Goal: Task Accomplishment & Management: Manage account settings

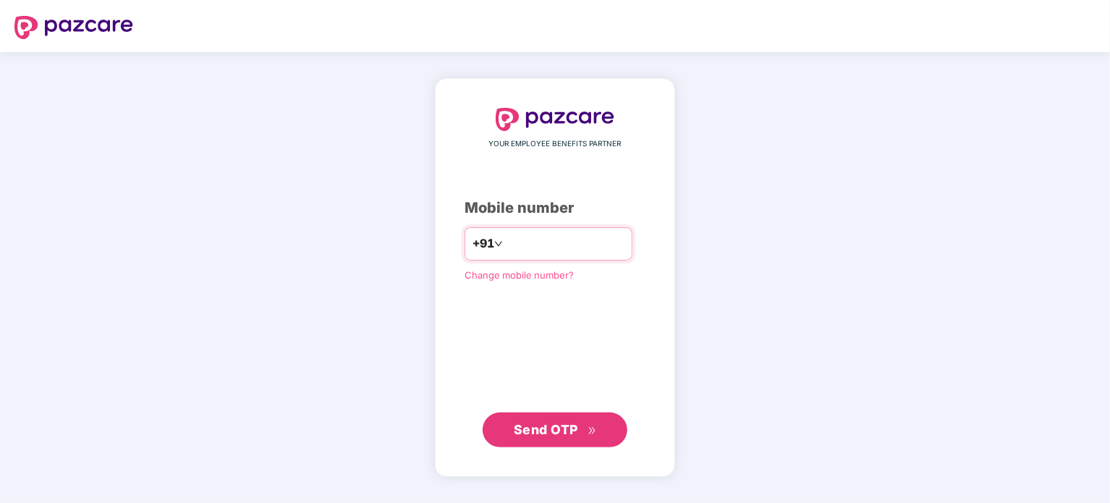
type input "**********"
click at [546, 430] on span "Send OTP" at bounding box center [546, 428] width 64 height 15
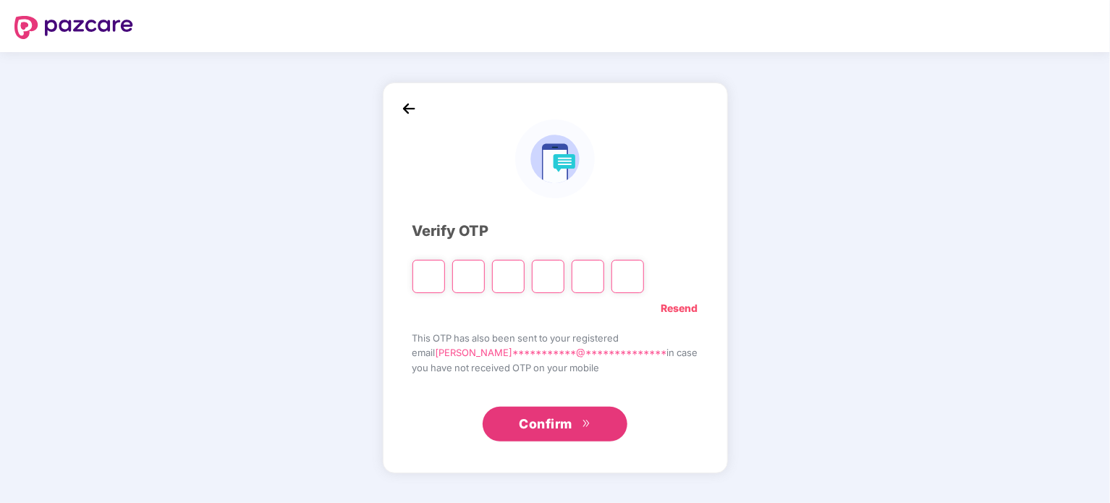
type input "*"
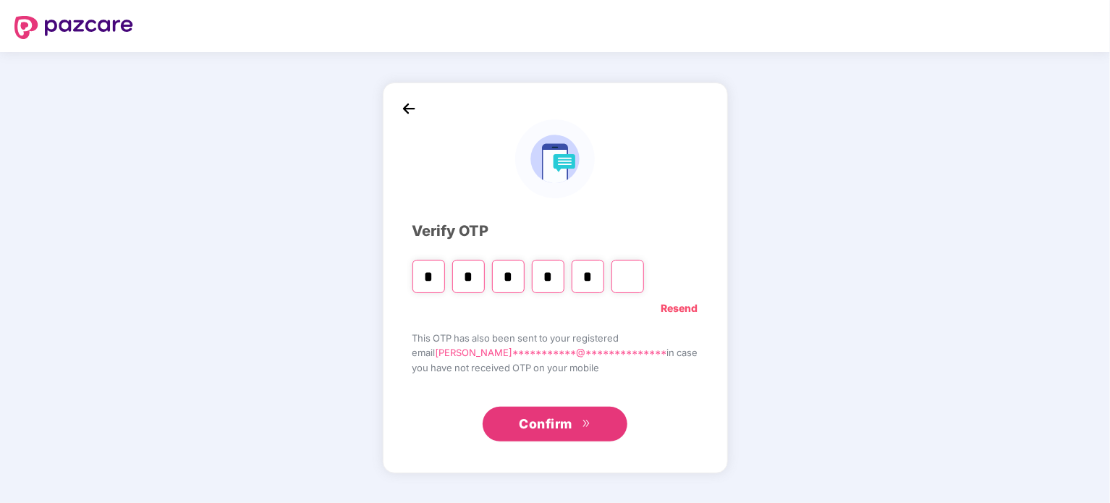
type input "*"
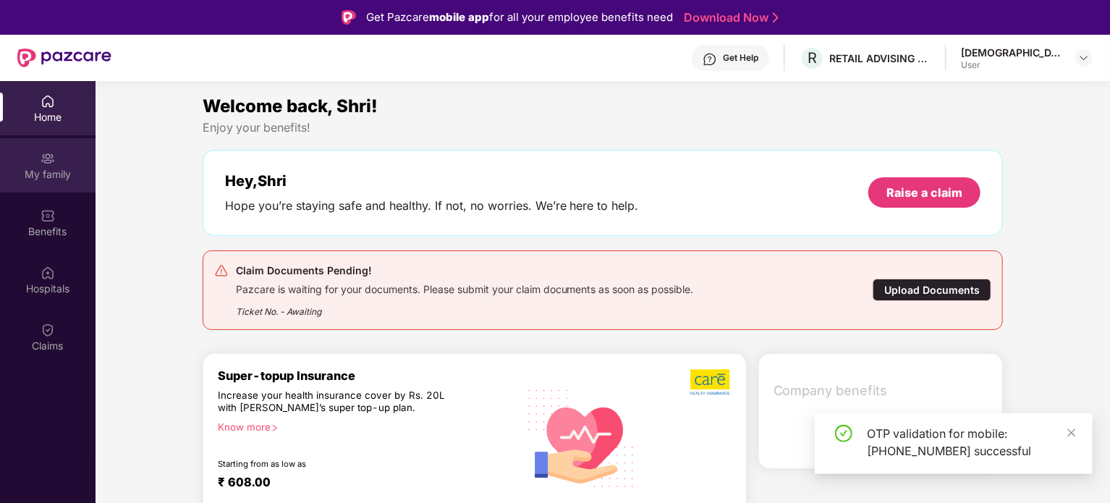
click at [64, 174] on div "My family" at bounding box center [47, 174] width 95 height 14
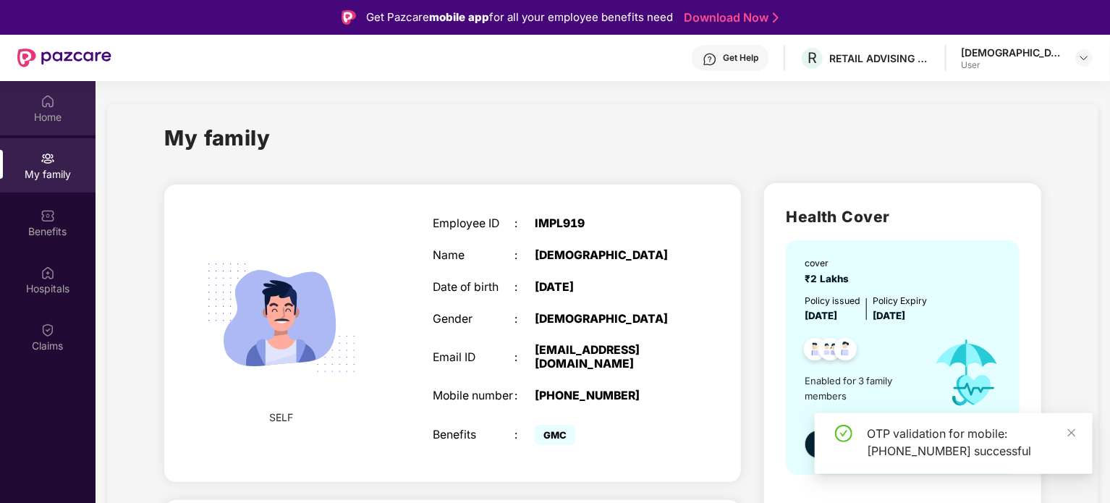
click at [61, 114] on div "Home" at bounding box center [47, 117] width 95 height 14
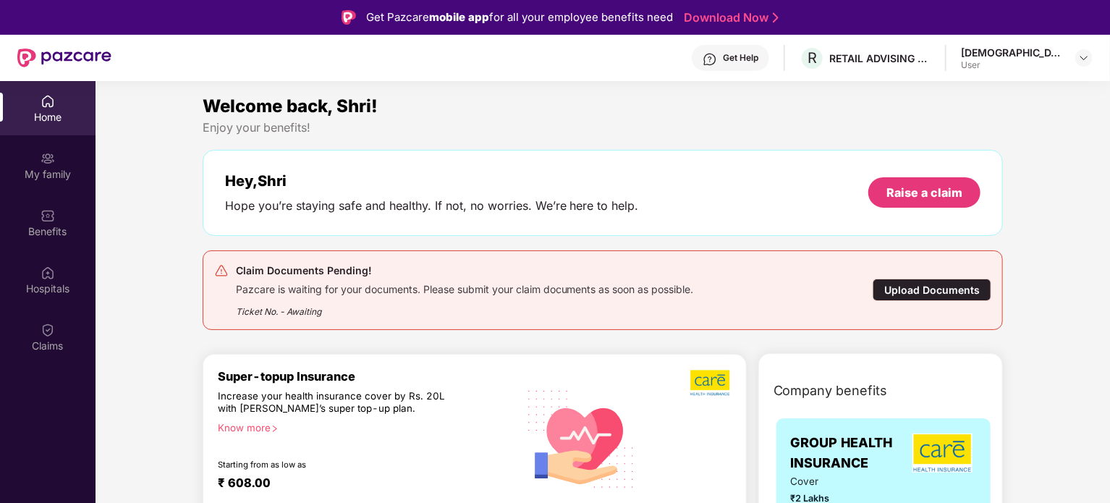
click at [400, 286] on div "Pazcare is waiting for your documents. Please submit your claim documents as so…" at bounding box center [465, 287] width 458 height 17
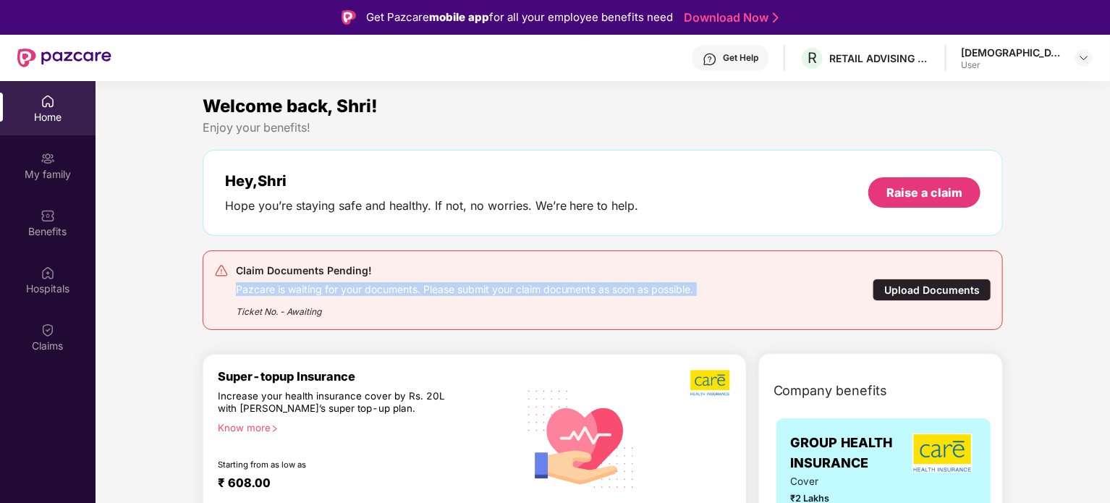
drag, startPoint x: 400, startPoint y: 286, endPoint x: 365, endPoint y: 286, distance: 35.4
click at [365, 286] on div "Pazcare is waiting for your documents. Please submit your claim documents as so…" at bounding box center [465, 287] width 458 height 17
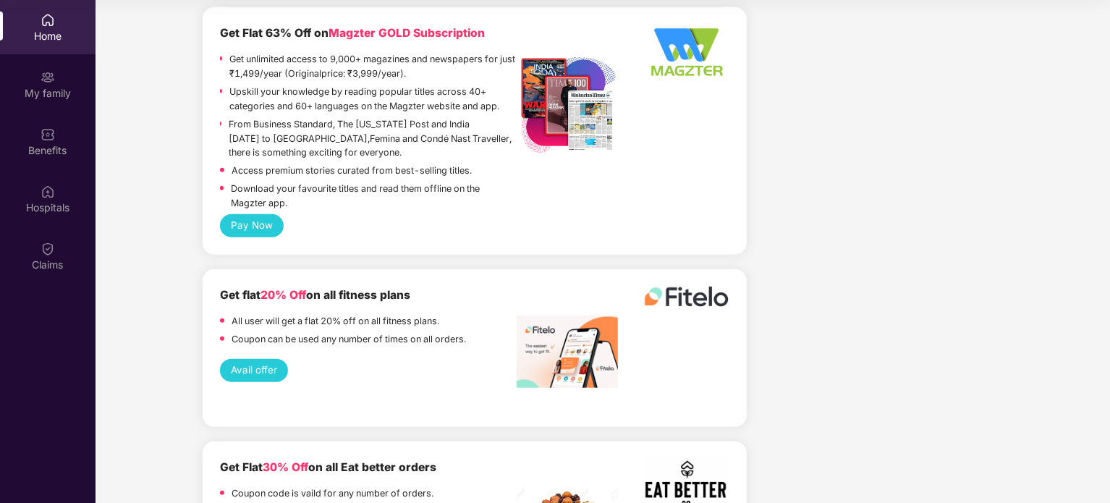
scroll to position [3371, 0]
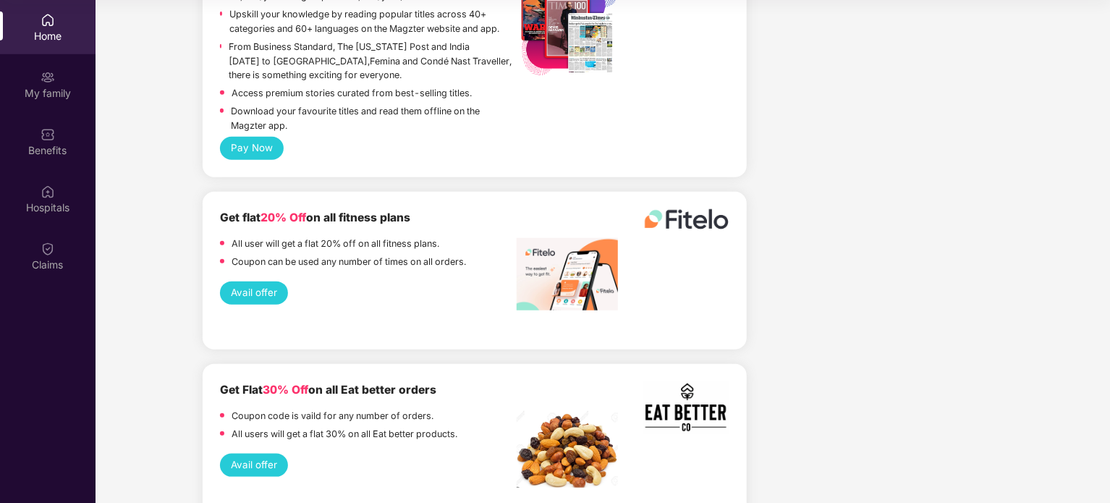
click at [271, 211] on span "20% Off" at bounding box center [283, 218] width 46 height 14
drag, startPoint x: 271, startPoint y: 179, endPoint x: 306, endPoint y: 194, distance: 37.9
click at [306, 209] on div "Get flat 20% Off on all fitness plans All user will get a flat 20% off on all f…" at bounding box center [368, 241] width 297 height 64
click at [318, 237] on div "All user will get a flat 20% off on all fitness plans." at bounding box center [335, 246] width 208 height 18
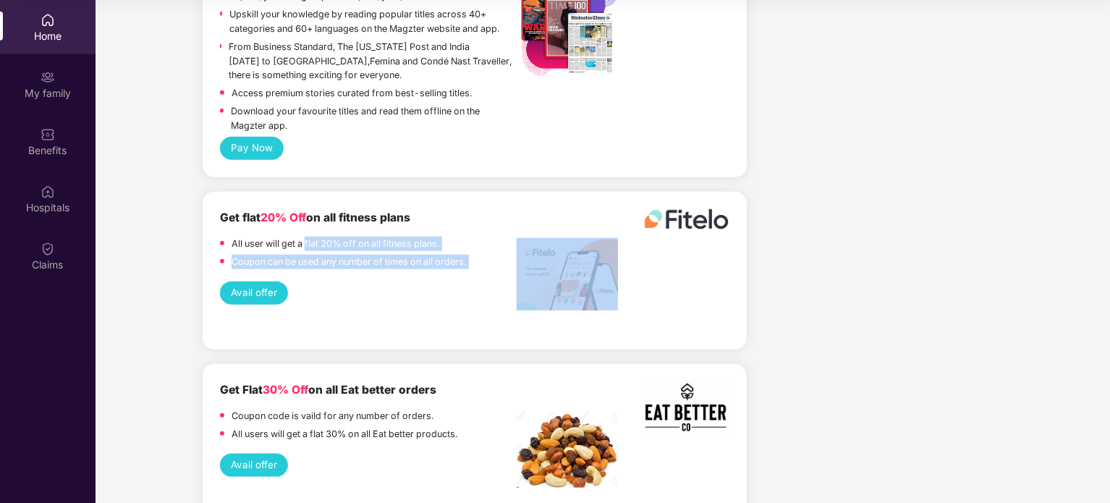
drag, startPoint x: 318, startPoint y: 218, endPoint x: 483, endPoint y: 232, distance: 166.2
click at [483, 237] on div "All user will get a flat 20% off on all fitness plans. Coupon can be used any n…" at bounding box center [368, 255] width 297 height 36
click at [450, 255] on p "Coupon can be used any number of times on all orders." at bounding box center [348, 262] width 234 height 14
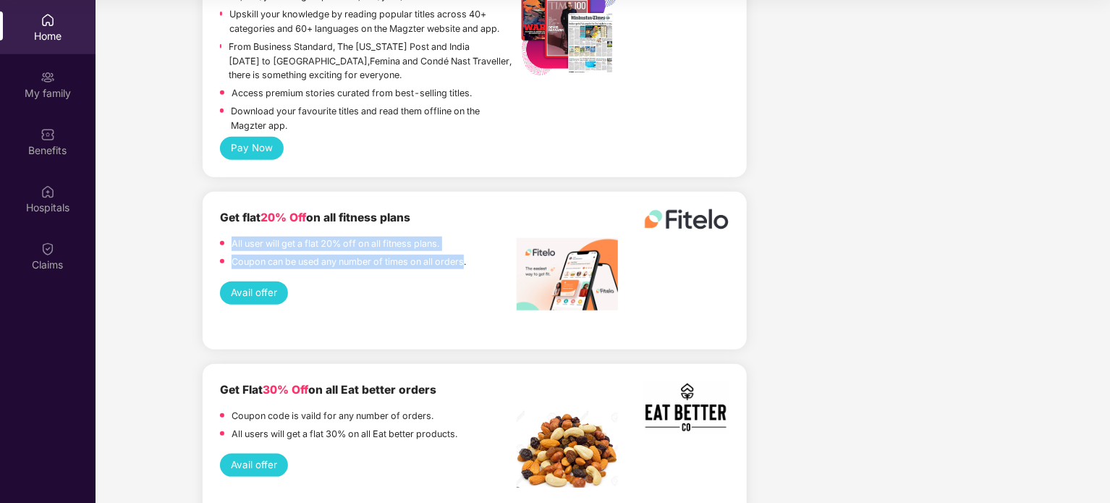
drag, startPoint x: 450, startPoint y: 234, endPoint x: 231, endPoint y: 219, distance: 219.7
click at [231, 237] on div "All user will get a flat 20% off on all fitness plans. Coupon can be used any n…" at bounding box center [368, 255] width 297 height 36
click at [231, 237] on div "All user will get a flat 20% off on all fitness plans." at bounding box center [335, 246] width 208 height 18
drag, startPoint x: 231, startPoint y: 219, endPoint x: 448, endPoint y: 219, distance: 217.0
click at [448, 237] on div "All user will get a flat 20% off on all fitness plans." at bounding box center [368, 246] width 297 height 18
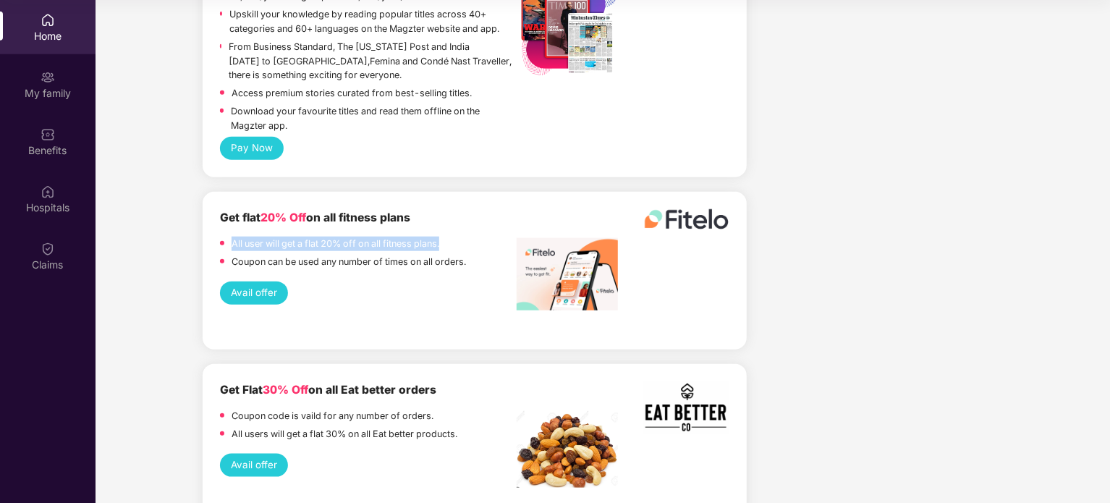
click at [447, 237] on div "All user will get a flat 20% off on all fitness plans." at bounding box center [368, 246] width 297 height 18
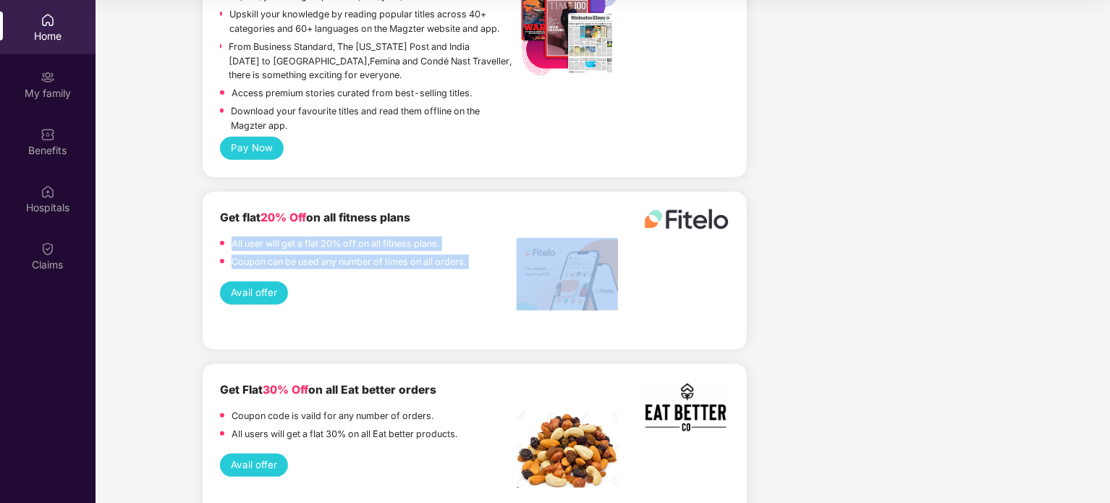
drag, startPoint x: 447, startPoint y: 219, endPoint x: 459, endPoint y: 228, distance: 14.5
click at [459, 237] on div "All user will get a flat 20% off on all fitness plans. Coupon can be used any n…" at bounding box center [368, 255] width 297 height 36
click at [459, 255] on p "Coupon can be used any number of times on all orders." at bounding box center [348, 262] width 234 height 14
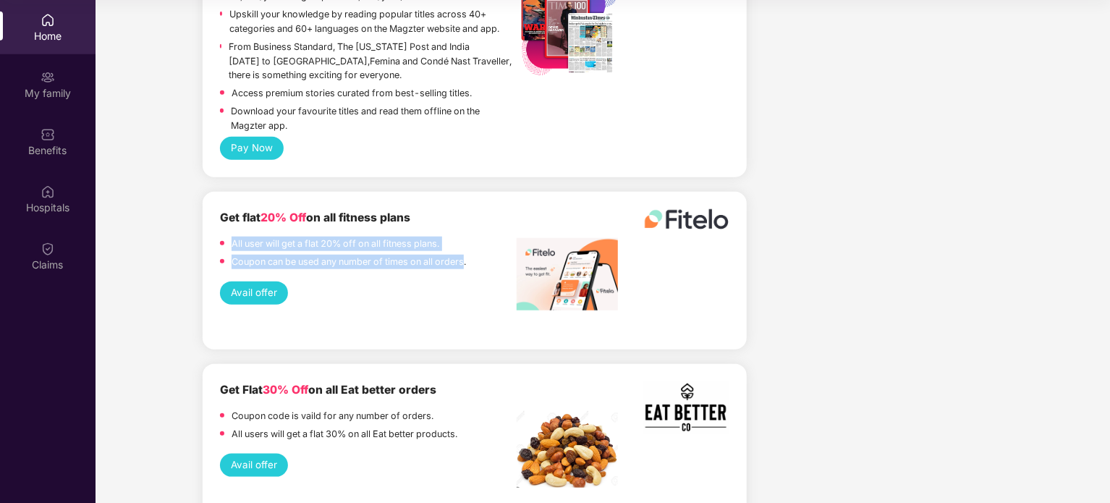
drag, startPoint x: 459, startPoint y: 228, endPoint x: 235, endPoint y: 205, distance: 224.7
click at [235, 237] on div "All user will get a flat 20% off on all fitness plans. Coupon can be used any n…" at bounding box center [368, 255] width 297 height 36
click at [235, 237] on p "All user will get a flat 20% off on all fitness plans." at bounding box center [335, 244] width 208 height 14
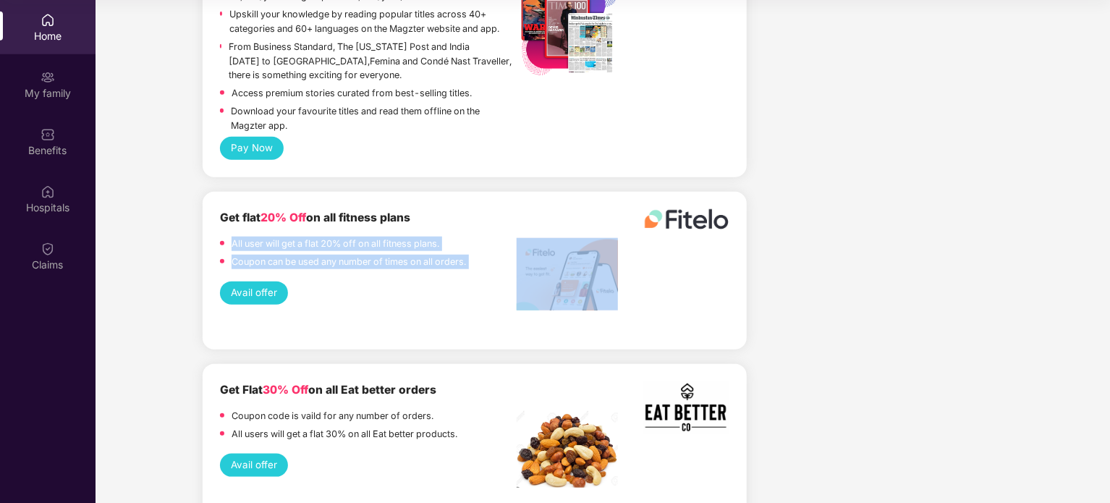
drag, startPoint x: 235, startPoint y: 205, endPoint x: 475, endPoint y: 231, distance: 240.8
click at [475, 237] on div "All user will get a flat 20% off on all fitness plans. Coupon can be used any n…" at bounding box center [368, 255] width 297 height 36
click at [462, 255] on p "Coupon can be used any number of times on all orders." at bounding box center [348, 262] width 234 height 14
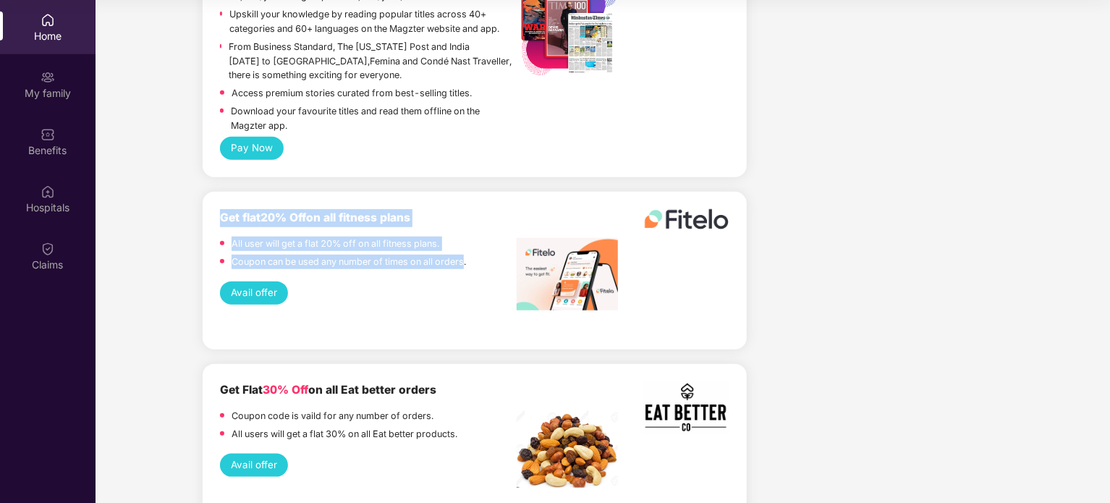
drag, startPoint x: 462, startPoint y: 231, endPoint x: 224, endPoint y: 169, distance: 246.2
click at [229, 192] on div "Get flat 20% Off on all fitness plans All user will get a flat 20% off on all f…" at bounding box center [475, 271] width 544 height 158
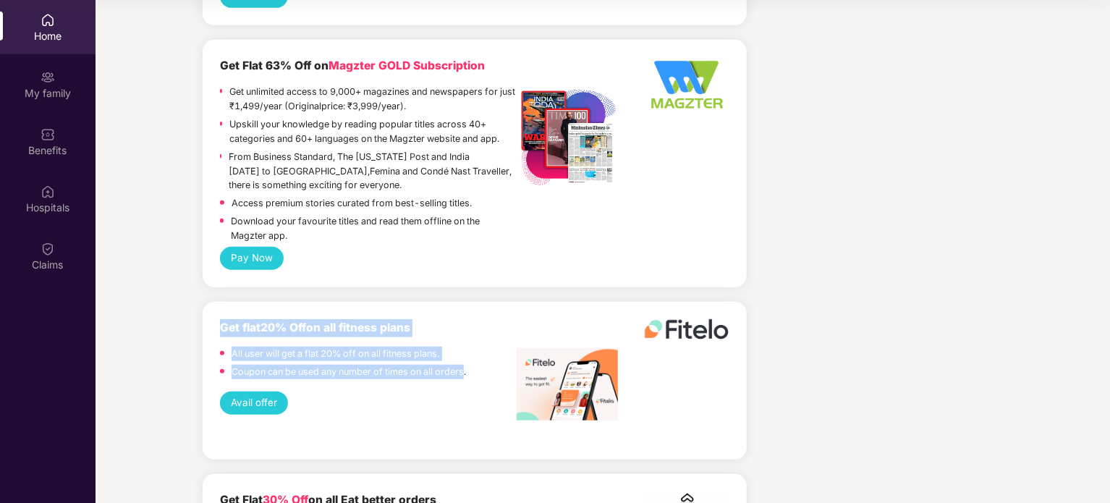
scroll to position [3154, 0]
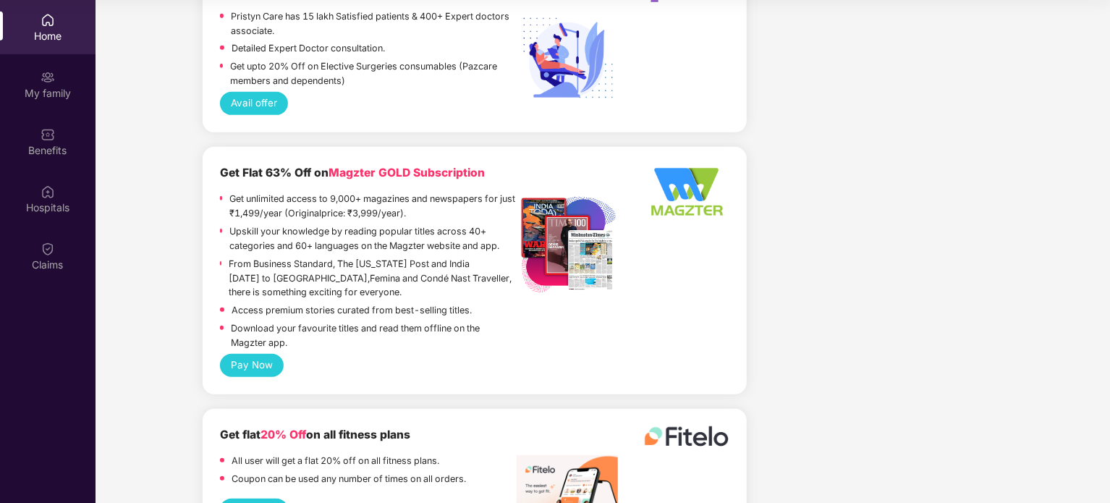
click at [279, 192] on p "Get unlimited access to 9,000+ magazines and newspapers for just ₹1,499/year (O…" at bounding box center [372, 206] width 287 height 29
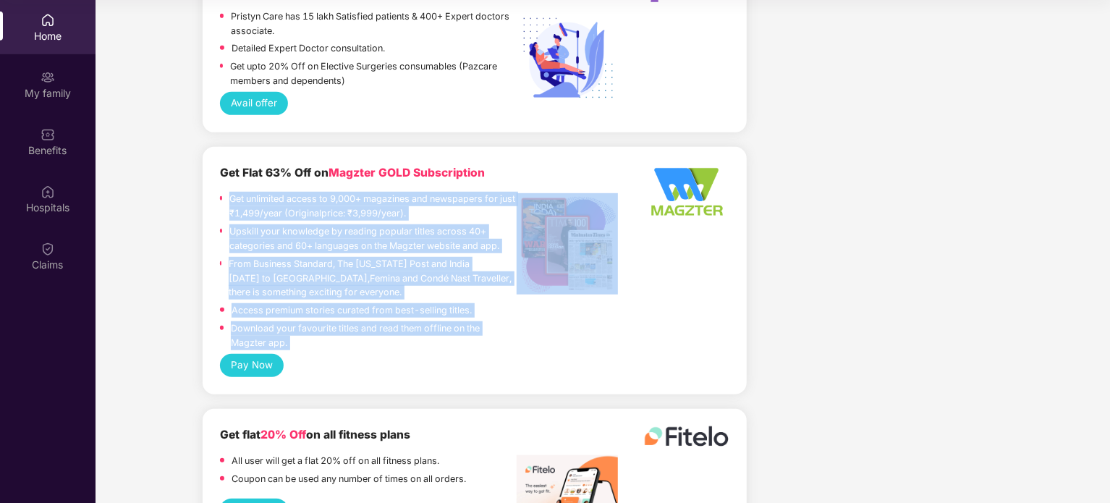
drag, startPoint x: 279, startPoint y: 179, endPoint x: 310, endPoint y: 300, distance: 124.6
click at [310, 300] on div "Get unlimited access to 9,000+ magazines and newspapers for just ₹1,499/year (O…" at bounding box center [368, 272] width 297 height 161
